Goal: Communication & Community: Answer question/provide support

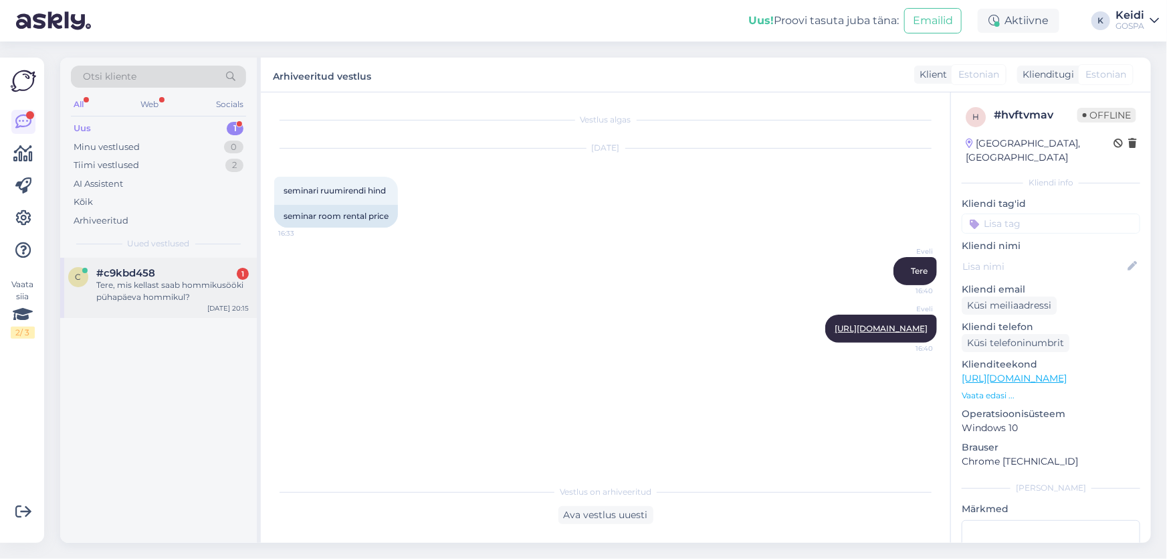
click at [169, 260] on div "c #c9kbd458 1 Tere, mis kellast saab hommikusööki pühapäeva hommikul? [DATE] 20…" at bounding box center [158, 288] width 197 height 60
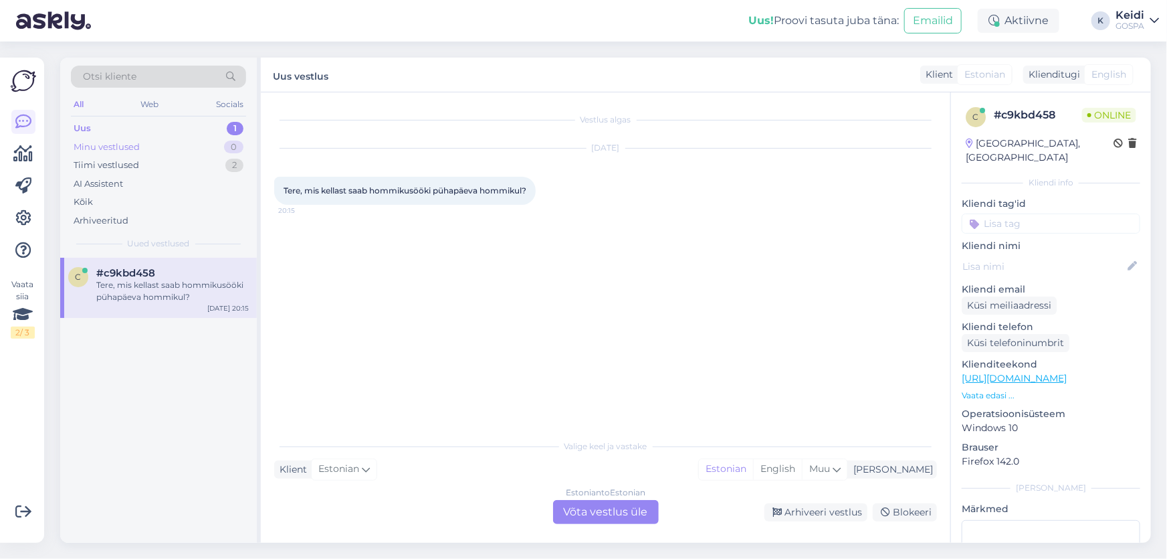
click at [181, 144] on div "Minu vestlused 0" at bounding box center [158, 147] width 175 height 19
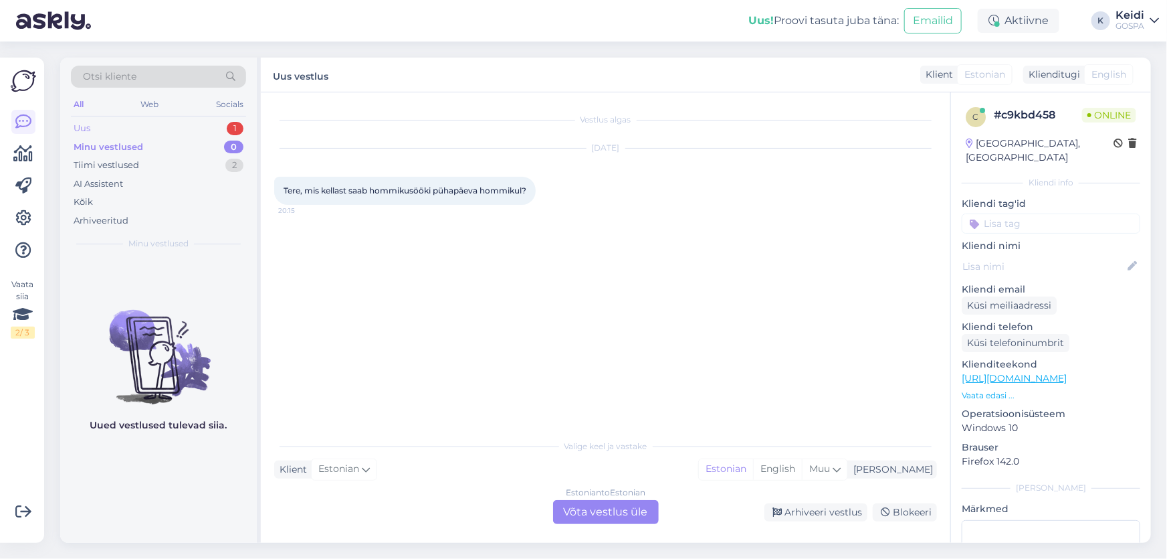
click at [193, 131] on div "Uus 1" at bounding box center [158, 128] width 175 height 19
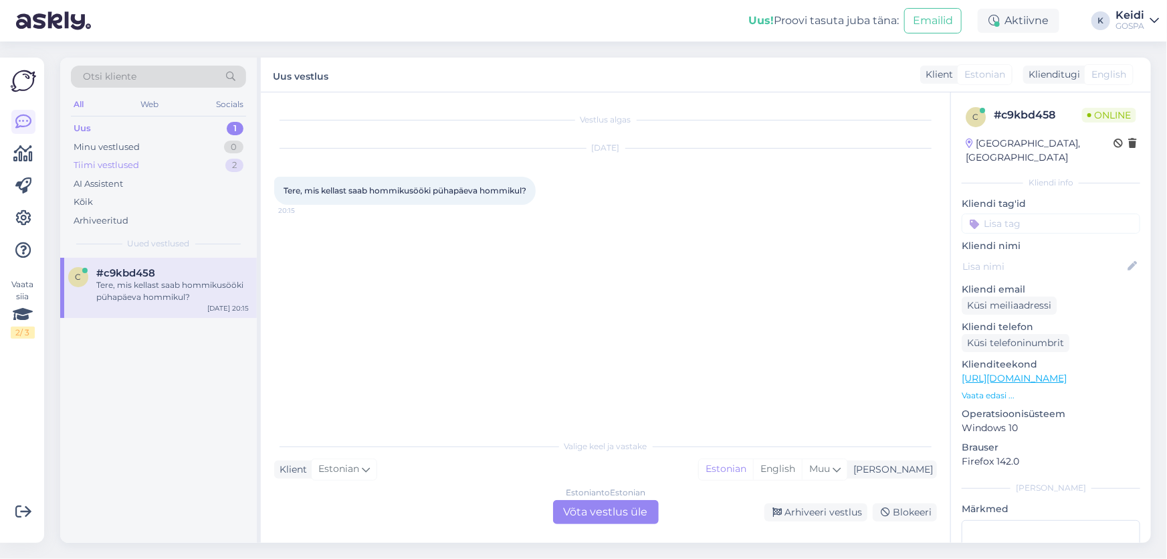
click at [199, 170] on div "Tiimi vestlused 2" at bounding box center [158, 165] width 175 height 19
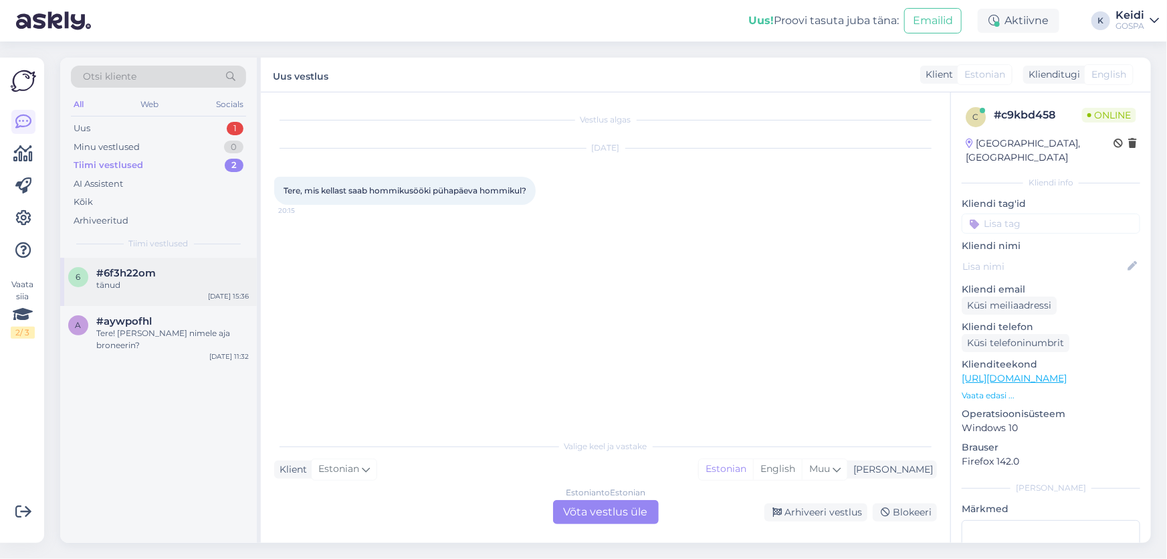
click at [182, 274] on div "#6f3h22om" at bounding box center [172, 273] width 153 height 12
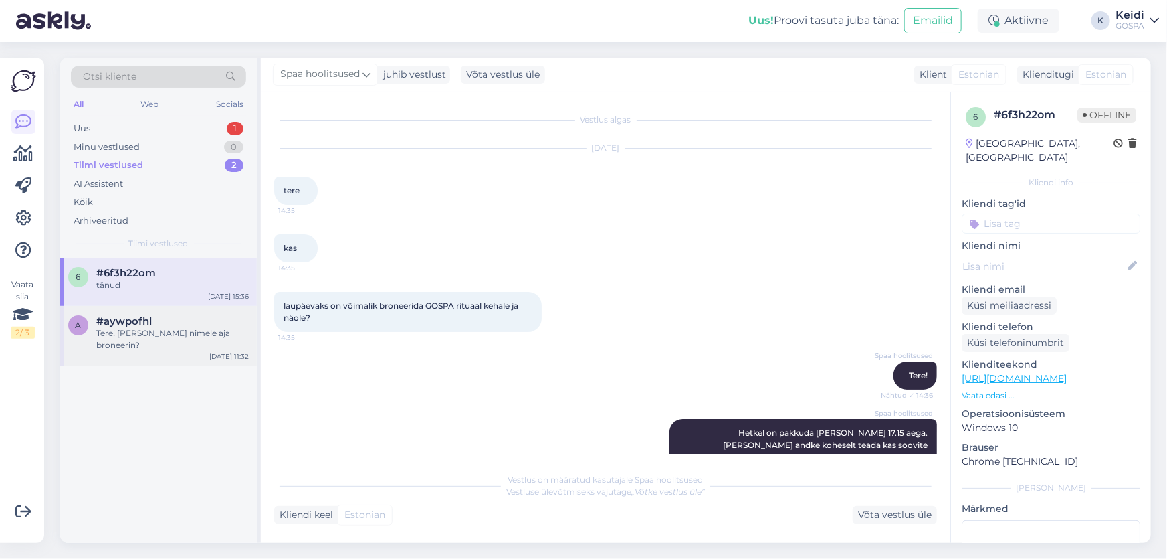
click at [205, 322] on div "#aywpofhl" at bounding box center [172, 321] width 153 height 12
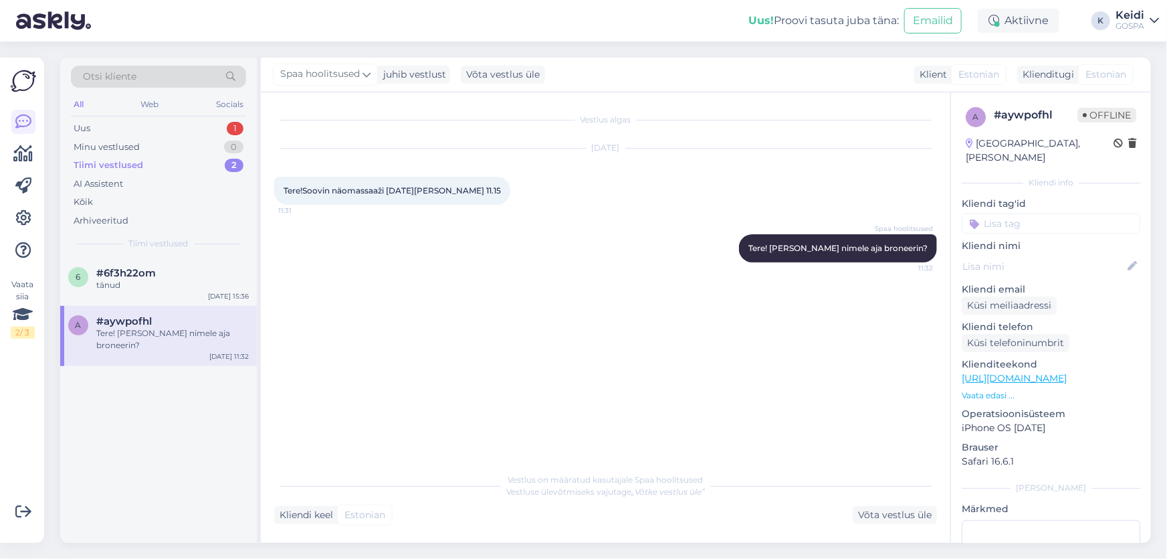
click at [186, 163] on div "Tiimi vestlused 2" at bounding box center [158, 165] width 175 height 19
click at [187, 140] on div "Minu vestlused 0" at bounding box center [158, 147] width 175 height 19
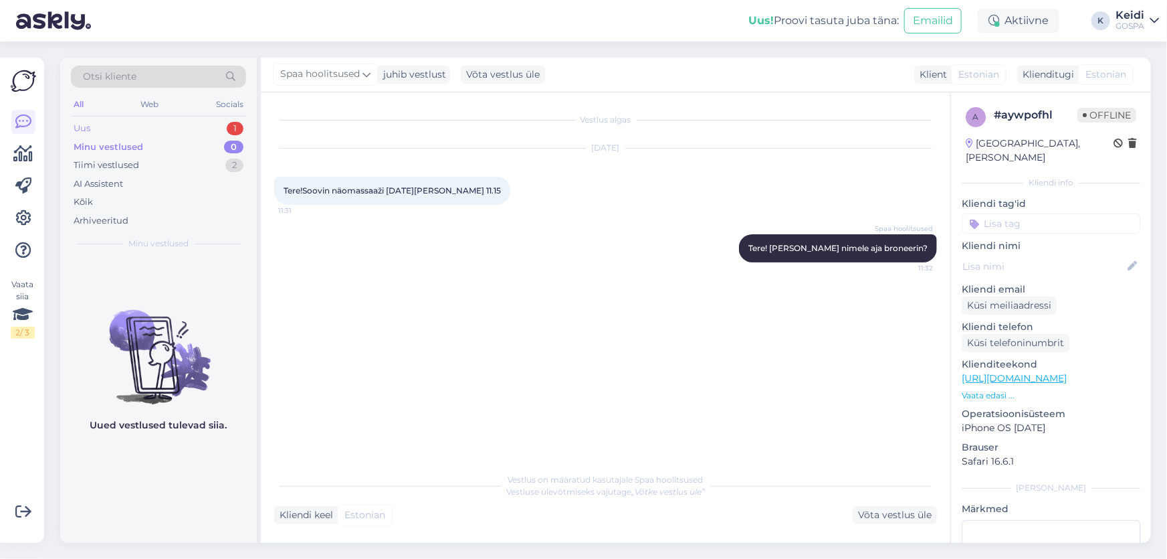
click at [192, 125] on div "Uus 1" at bounding box center [158, 128] width 175 height 19
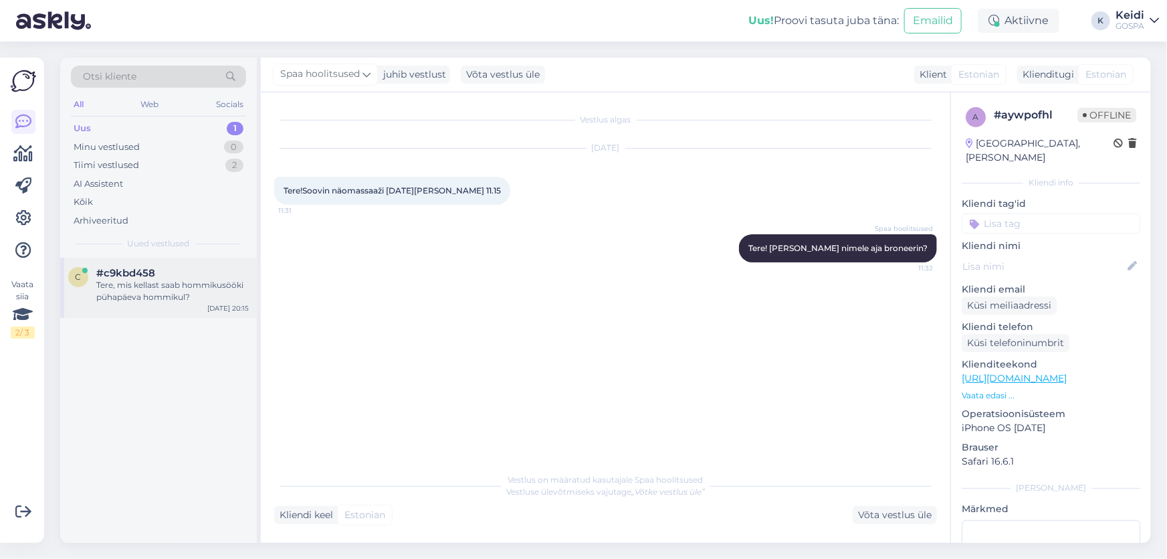
click at [195, 284] on div "Tere, mis kellast saab hommikusööki pühapäeva hommikul?" at bounding box center [172, 291] width 153 height 24
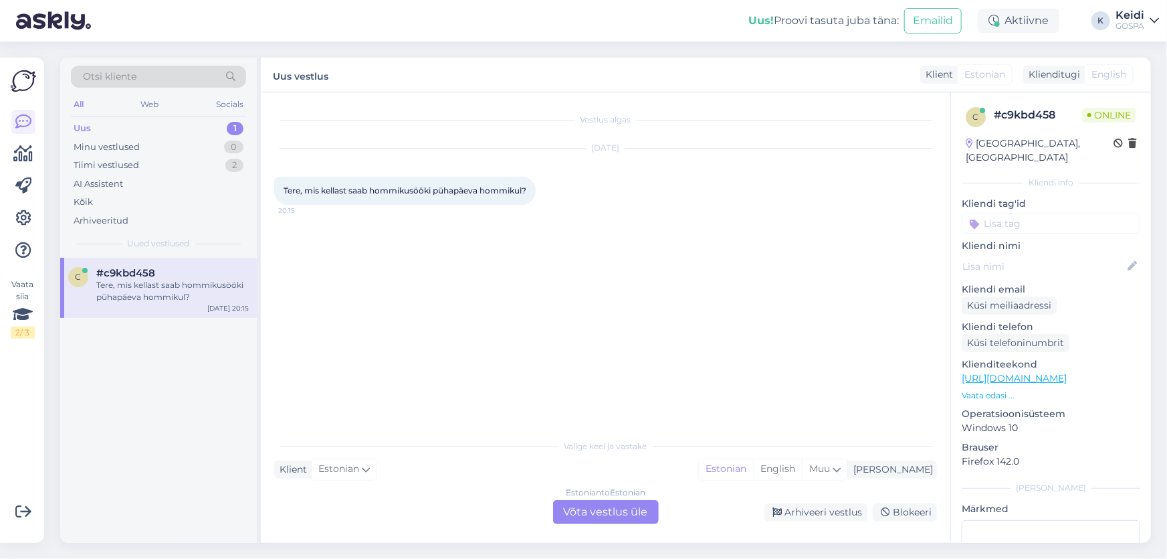
click at [607, 520] on div "Estonian to Estonian Võta vestlus üle" at bounding box center [606, 512] width 106 height 24
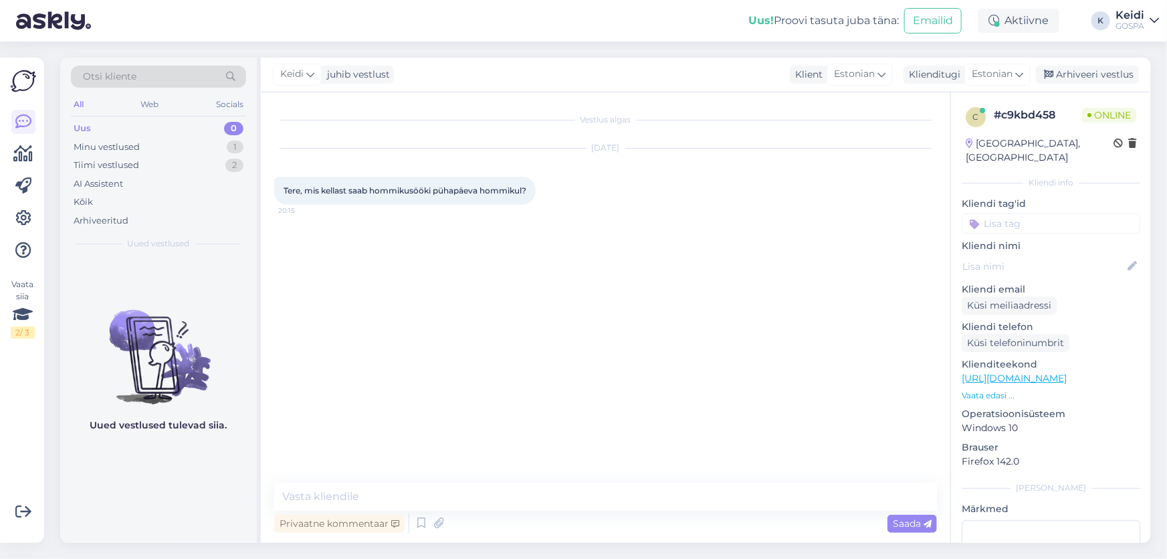
click at [414, 510] on div "Privaatne kommentaar Saada" at bounding box center [605, 522] width 663 height 25
click at [399, 492] on textarea at bounding box center [605, 496] width 663 height 28
click at [475, 499] on textarea "Tere! Hommikusööki saab nautida Pühapäeva hommikul" at bounding box center [605, 496] width 663 height 28
click at [595, 495] on textarea "Tere! Hommikusööki saab nautida pühapäeva hommikul" at bounding box center [605, 496] width 663 height 28
type textarea "Tere! Hommikusööki saab nautida pühapäeva hommikul 8.00-11.00!"
